Goal: Task Accomplishment & Management: Complete application form

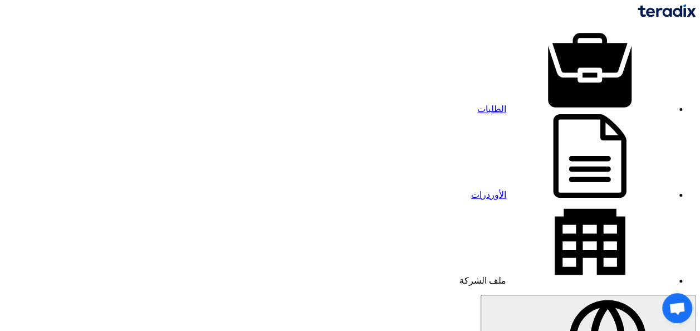
drag, startPoint x: 281, startPoint y: 71, endPoint x: 290, endPoint y: 74, distance: 9.2
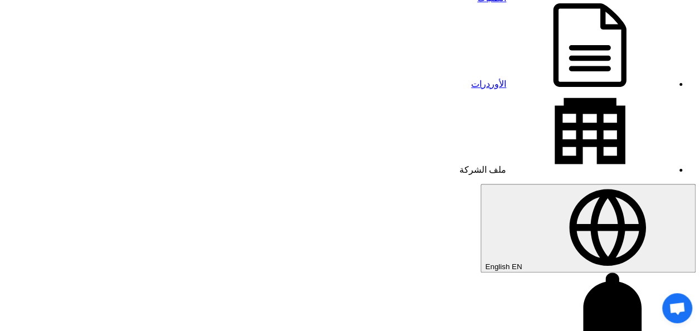
scroll to position [111, 0]
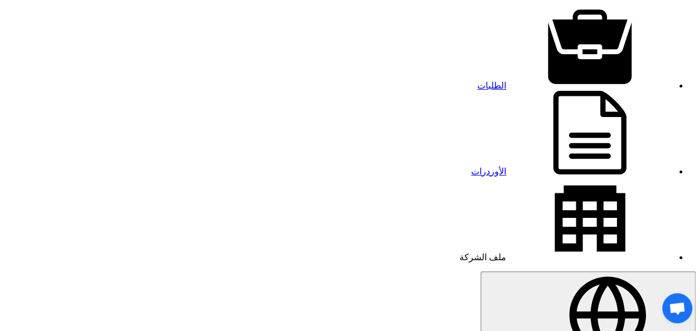
scroll to position [0, 0]
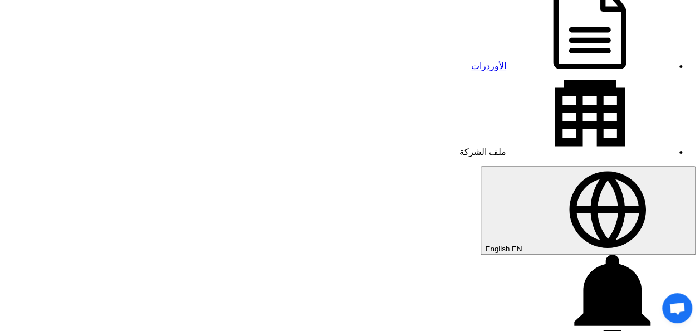
scroll to position [111, 0]
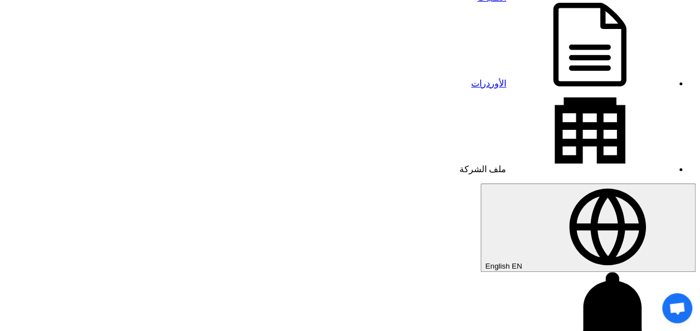
drag, startPoint x: 545, startPoint y: 123, endPoint x: 467, endPoint y: 126, distance: 78.6
copy span "acBook Air M3 2024"
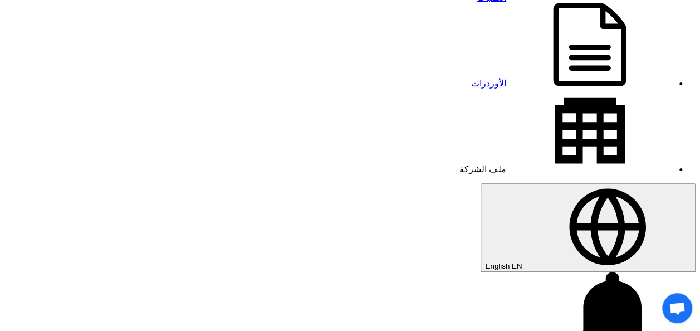
type input "6"
type input "57000"
drag, startPoint x: 465, startPoint y: 126, endPoint x: 520, endPoint y: 158, distance: 63.6
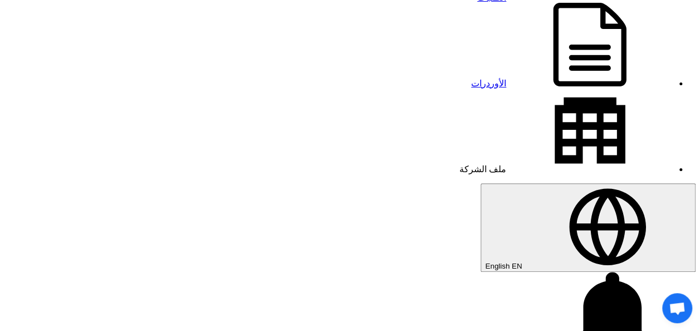
drag, startPoint x: 544, startPoint y: 160, endPoint x: 469, endPoint y: 122, distance: 83.9
copy span "acBook Air M3 2024 - Display 13.6 inch - Memory 16GB - Storage 256 OR 512 G.B S…"
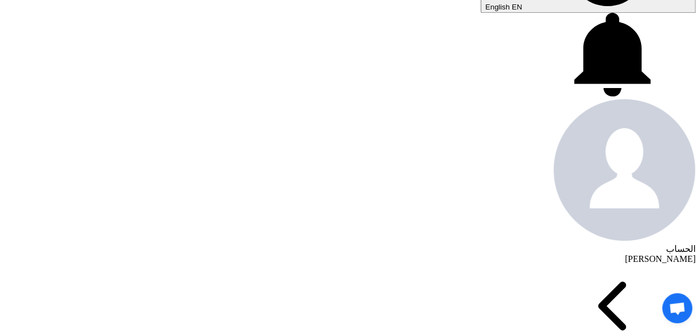
scroll to position [390, 0]
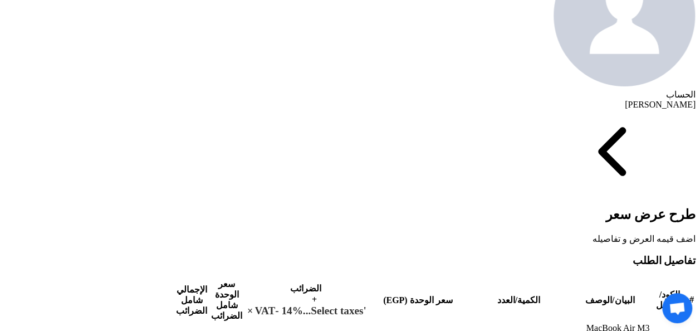
scroll to position [501, 0]
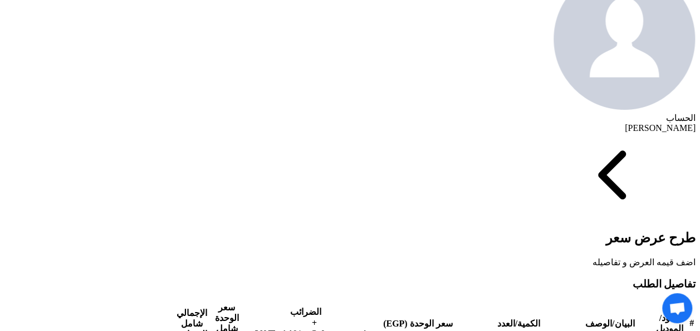
drag, startPoint x: 624, startPoint y: 127, endPoint x: 601, endPoint y: 127, distance: 22.8
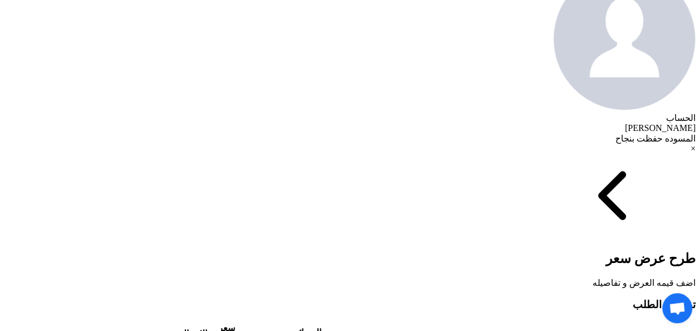
type input "1"
drag, startPoint x: 624, startPoint y: 160, endPoint x: 615, endPoint y: 160, distance: 8.9
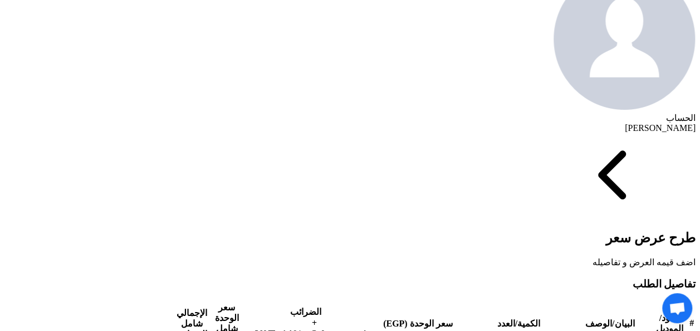
type input "100"
drag, startPoint x: 556, startPoint y: 162, endPoint x: 545, endPoint y: 162, distance: 10.6
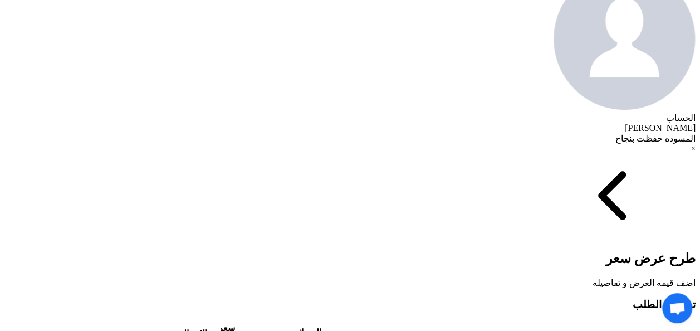
type input "1"
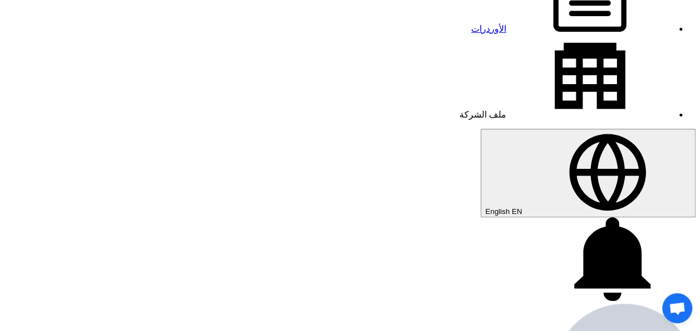
scroll to position [111, 0]
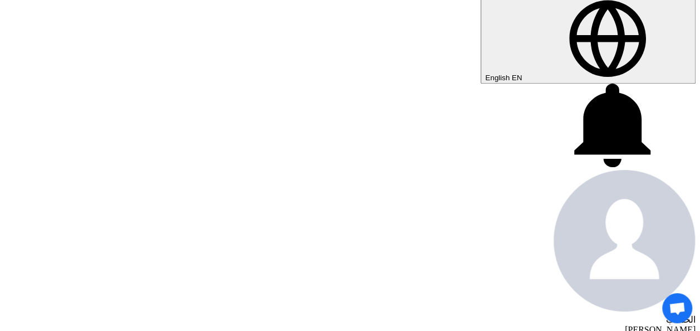
scroll to position [334, 0]
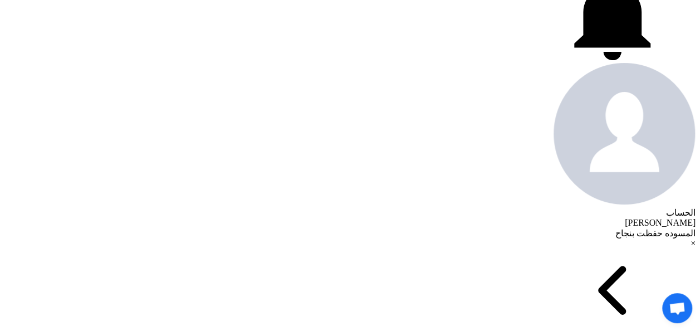
scroll to position [390, 0]
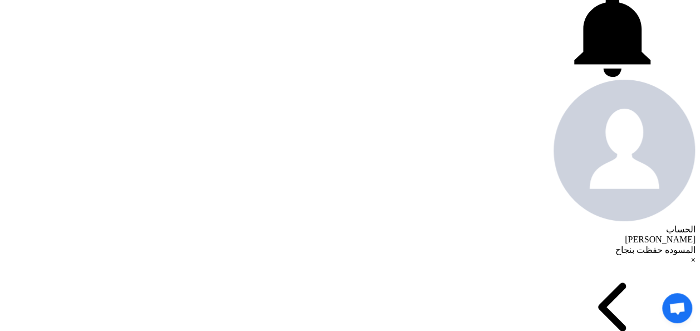
type input "[DATE]"
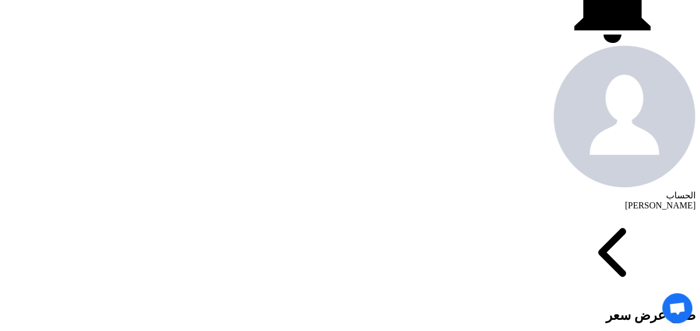
scroll to position [446, 0]
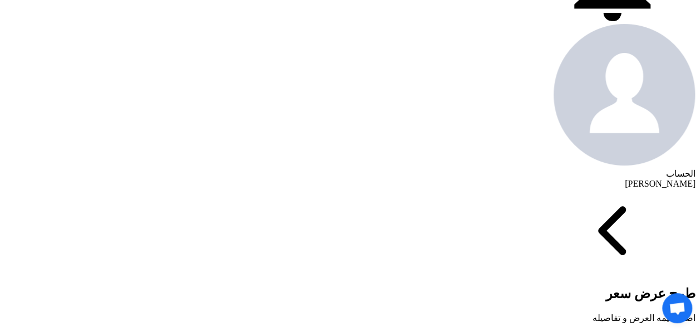
drag, startPoint x: 555, startPoint y: 216, endPoint x: 545, endPoint y: 216, distance: 10.0
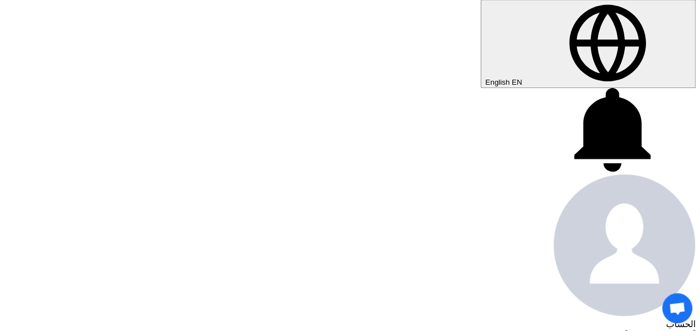
scroll to position [278, 0]
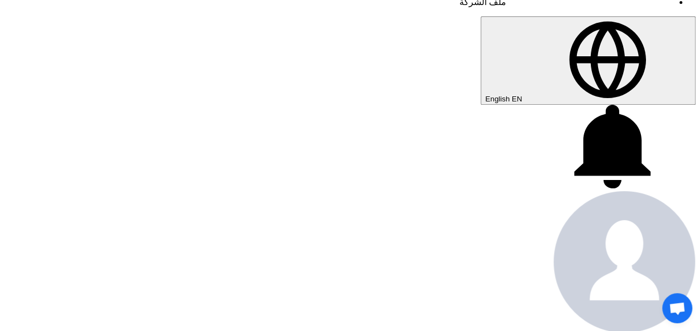
type input "7"
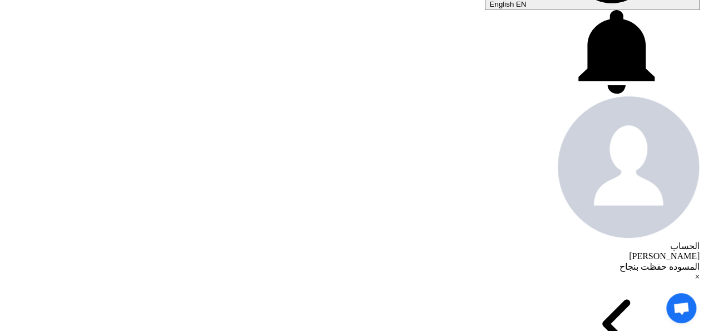
scroll to position [446, 0]
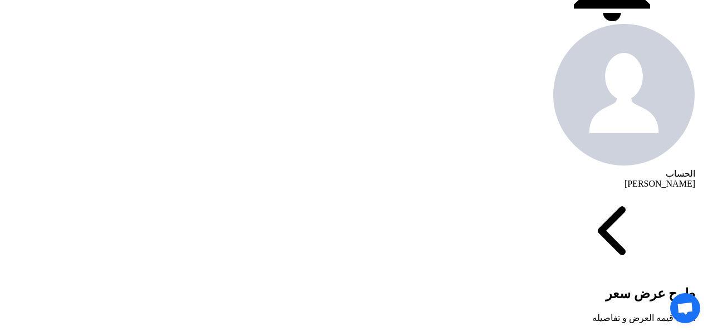
type input "32 [PERSON_NAME] ,maadi"
